Goal: Use online tool/utility: Utilize a website feature to perform a specific function

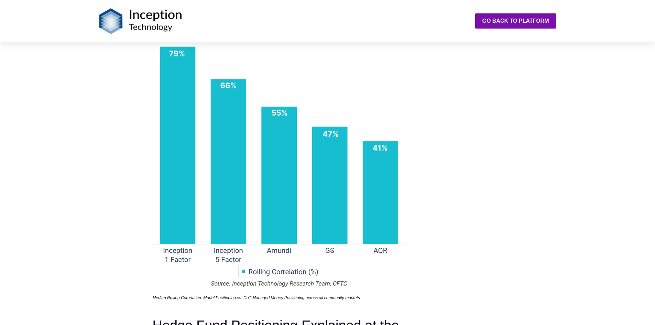
scroll to position [1032, 0]
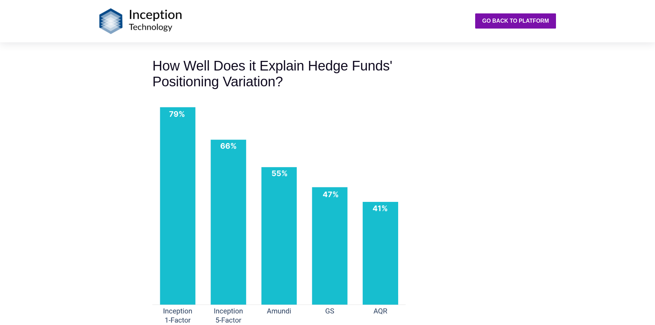
click at [103, 23] on img at bounding box center [140, 21] width 83 height 26
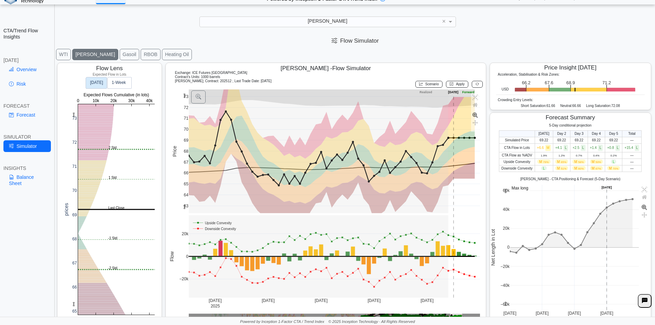
scroll to position [11, 0]
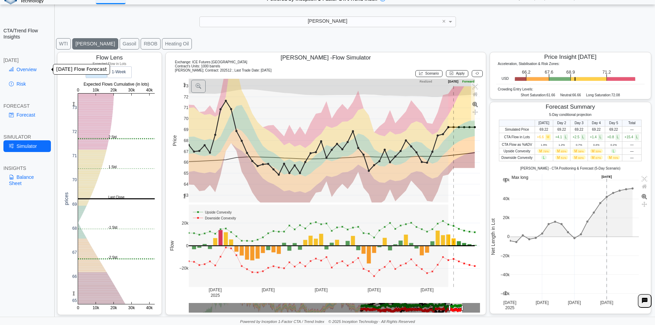
click at [25, 67] on link "Overview" at bounding box center [26, 70] width 47 height 12
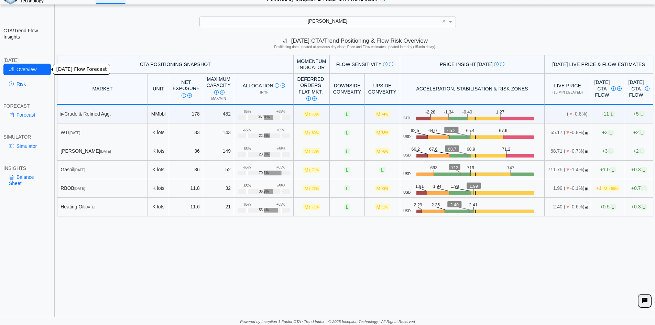
scroll to position [0, 0]
click at [295, 18] on div "Brent" at bounding box center [328, 22] width 256 height 10
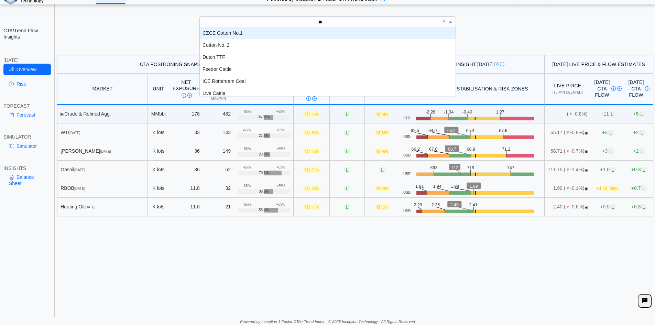
type input "***"
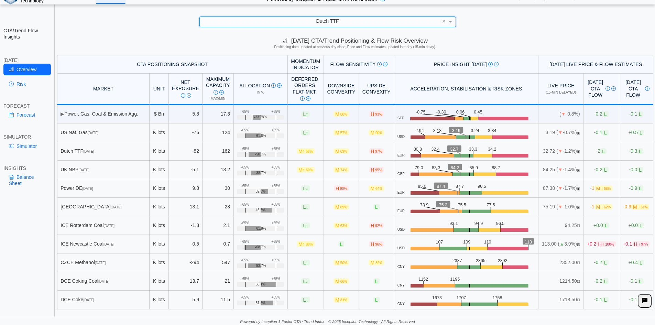
scroll to position [10, 0]
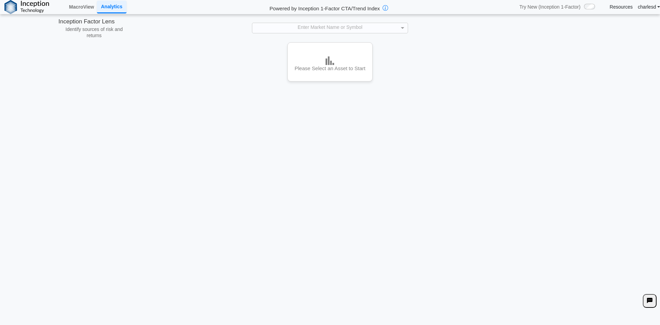
click at [335, 24] on div "Enter Market Name or Symbol" at bounding box center [329, 28] width 155 height 10
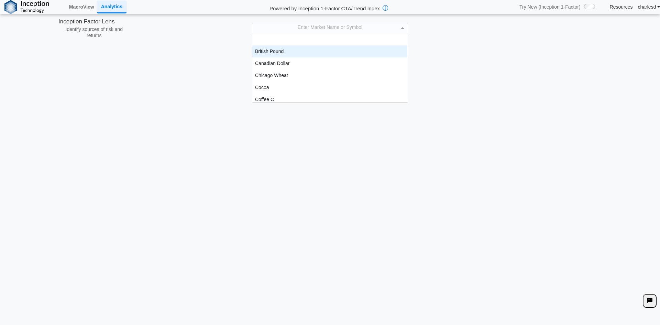
scroll to position [103, 0]
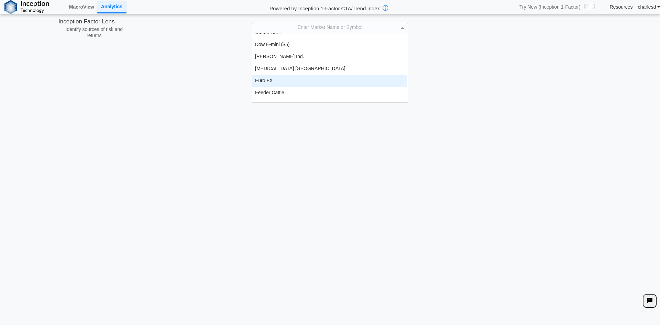
click at [290, 78] on div "Euro FX" at bounding box center [329, 81] width 155 height 12
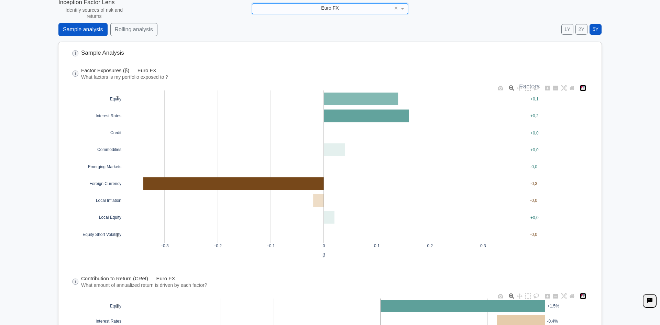
scroll to position [0, 0]
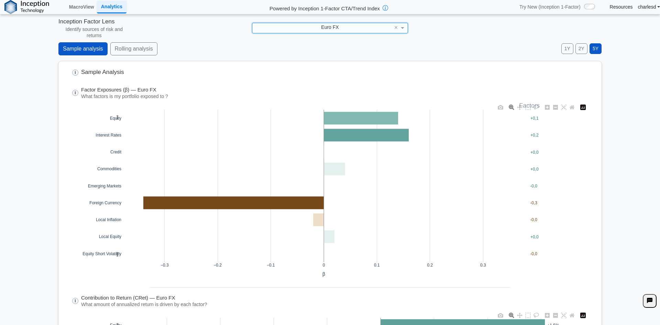
click at [313, 27] on div "Euro FX" at bounding box center [329, 28] width 155 height 10
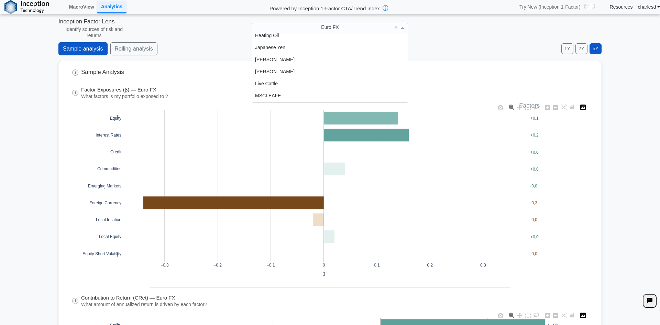
scroll to position [187, 0]
click at [294, 78] on div "Live Cattle" at bounding box center [329, 81] width 155 height 12
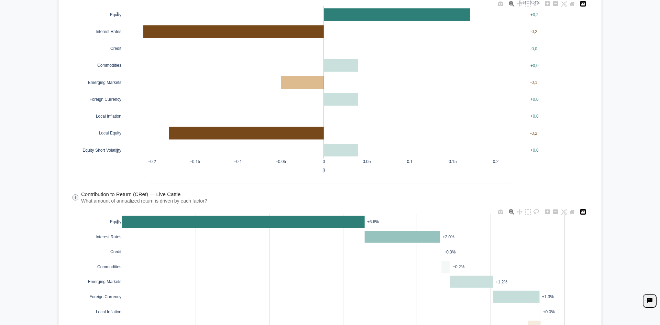
scroll to position [0, 0]
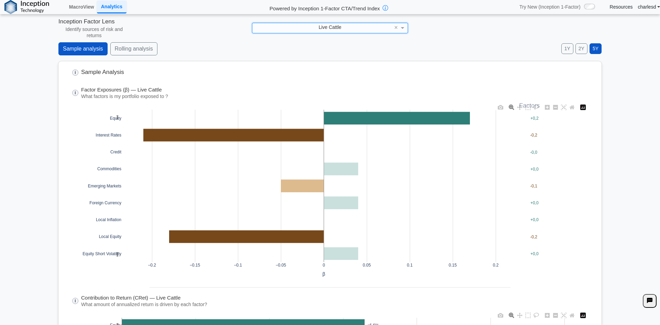
click at [301, 27] on div "Live Cattle" at bounding box center [329, 28] width 155 height 10
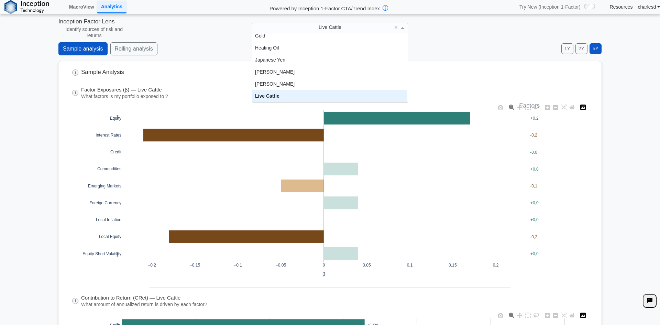
scroll to position [169, 0]
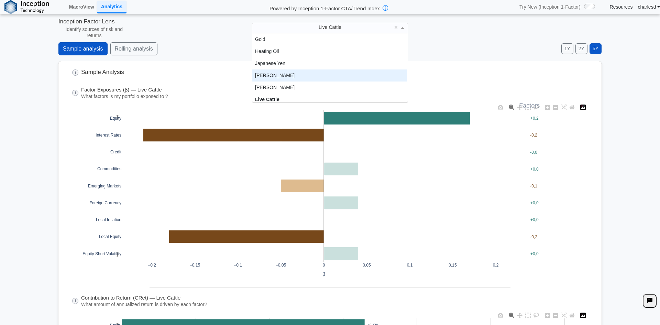
click at [290, 73] on div "[PERSON_NAME]" at bounding box center [329, 75] width 155 height 12
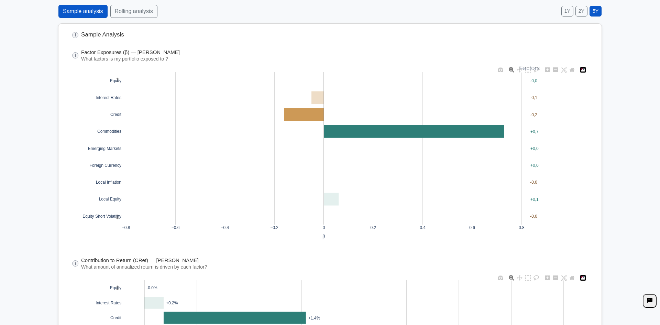
scroll to position [0, 0]
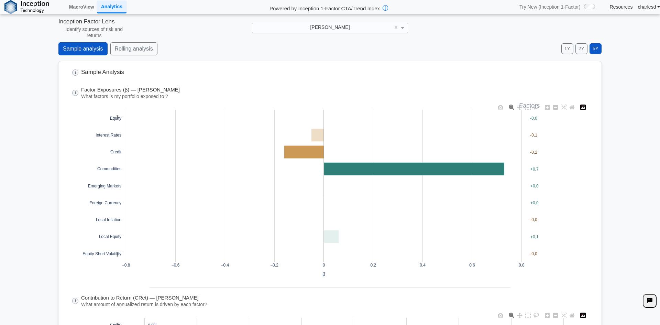
click at [110, 49] on button "Rolling analysis" at bounding box center [133, 48] width 47 height 13
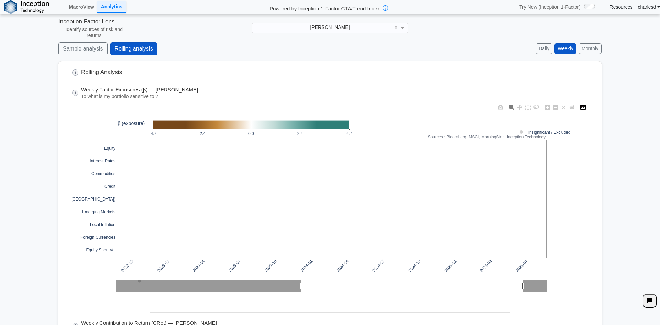
click at [545, 46] on button "Daily" at bounding box center [544, 48] width 17 height 11
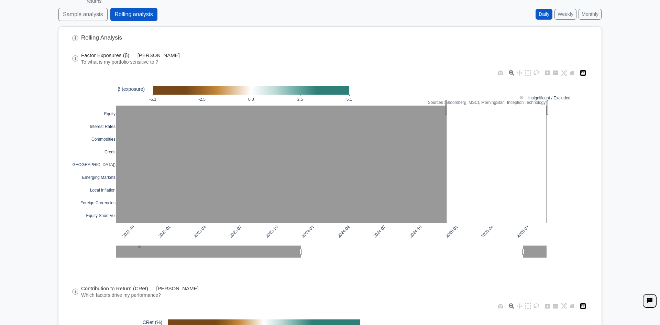
drag, startPoint x: 444, startPoint y: 108, endPoint x: 499, endPoint y: 184, distance: 93.4
click at [545, 220] on div "2022-10 2023-01 2023-04 2023-07 2023-10 2024-01 2024-04 2024-07 2024-10 2025-01…" at bounding box center [330, 169] width 516 height 204
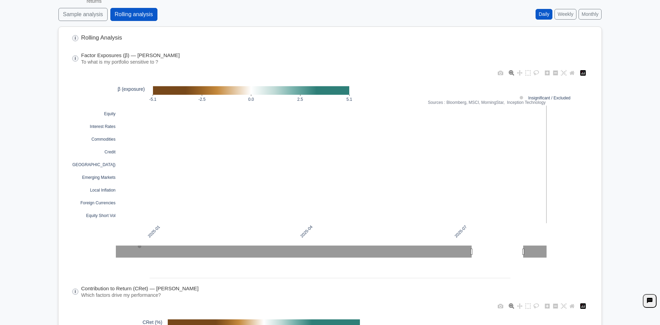
scroll to position [103, 0]
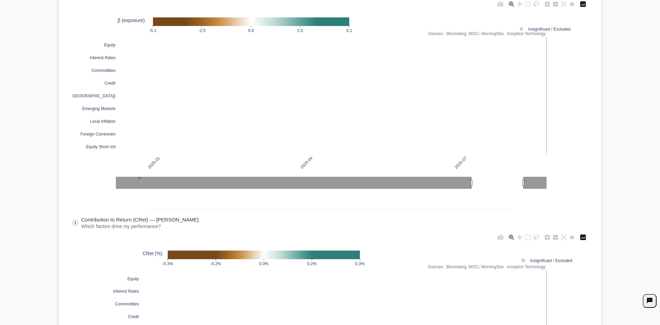
click at [616, 136] on div "**********" at bounding box center [330, 59] width 660 height 325
click at [42, 98] on div "**********" at bounding box center [330, 59] width 660 height 325
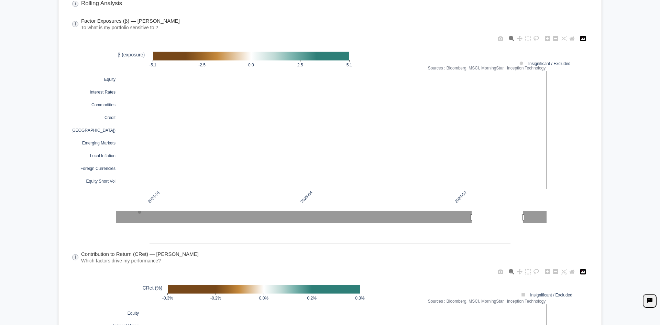
scroll to position [0, 0]
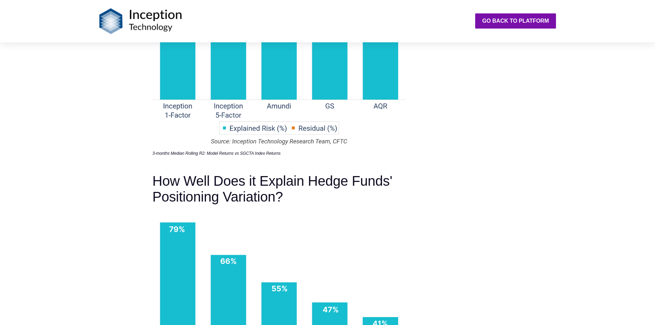
scroll to position [929, 0]
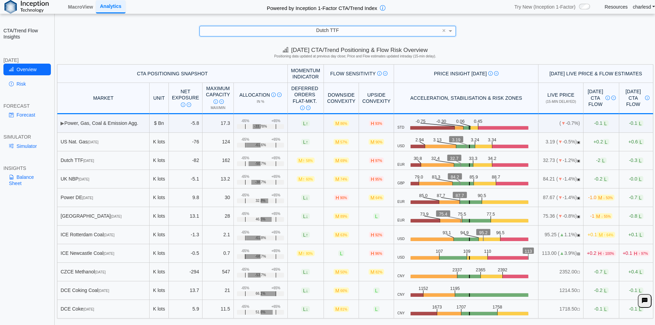
scroll to position [10, 0]
